Goal: Navigation & Orientation: Find specific page/section

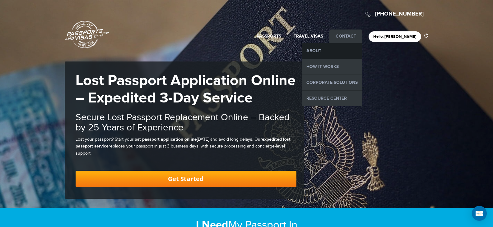
click at [345, 49] on link "About" at bounding box center [332, 51] width 61 height 16
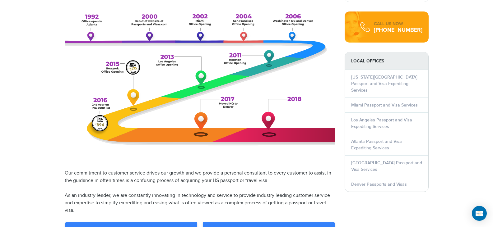
scroll to position [311, 0]
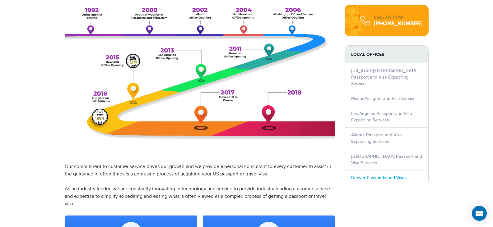
click at [378, 176] on link "Denver Passports and Visas" at bounding box center [379, 178] width 56 height 5
